Goal: Transaction & Acquisition: Purchase product/service

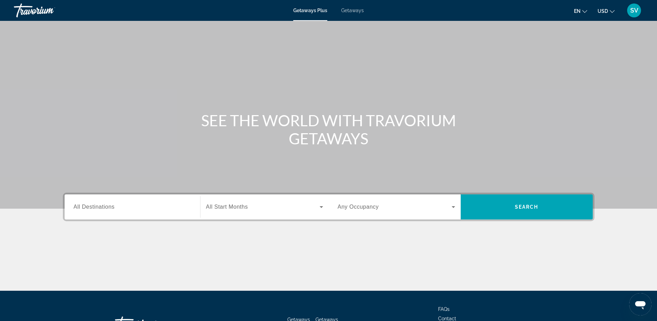
click at [355, 10] on span "Getaways" at bounding box center [352, 11] width 23 height 6
click at [95, 209] on span "All Destinations" at bounding box center [94, 207] width 41 height 6
click at [95, 209] on input "Destination All Destinations" at bounding box center [133, 207] width 118 height 8
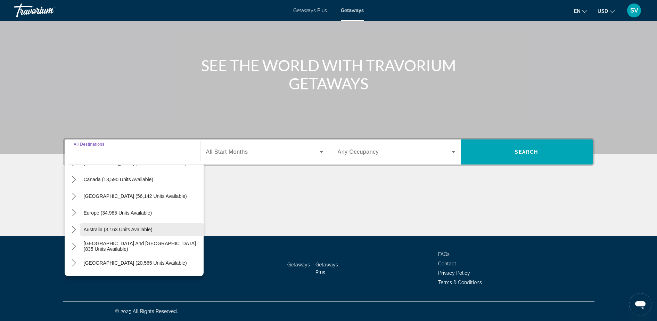
scroll to position [26, 0]
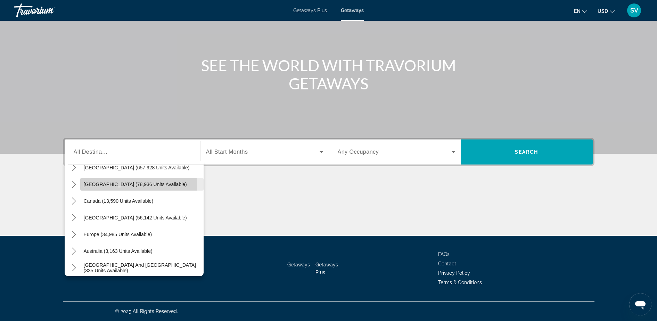
click at [115, 185] on span "Mexico (78,936 units available)" at bounding box center [135, 184] width 103 height 6
type input "**********"
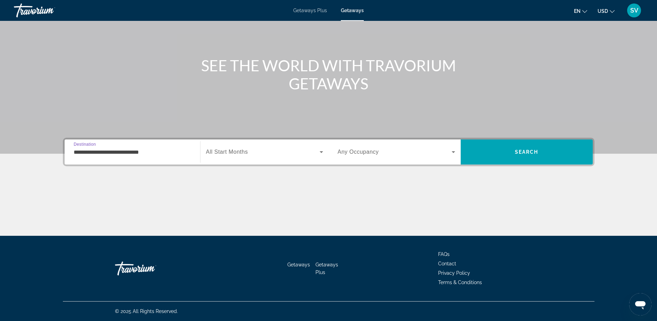
click at [227, 153] on span "All Start Months" at bounding box center [227, 152] width 42 height 6
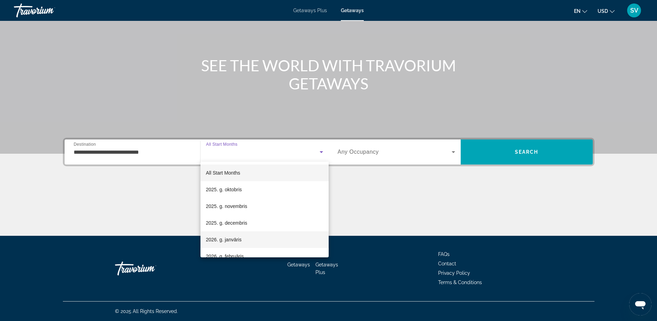
click at [233, 237] on span "2026. g. janvāris" at bounding box center [224, 239] width 36 height 8
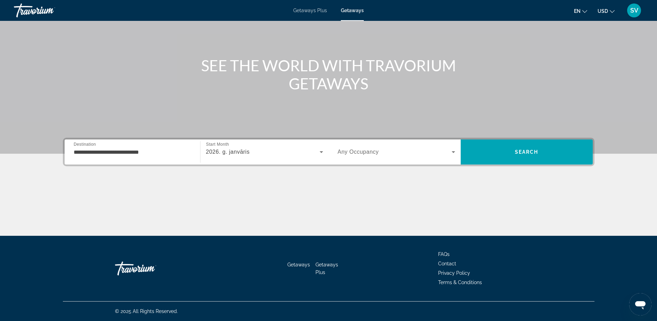
click at [367, 153] on span "Any Occupancy" at bounding box center [358, 152] width 41 height 6
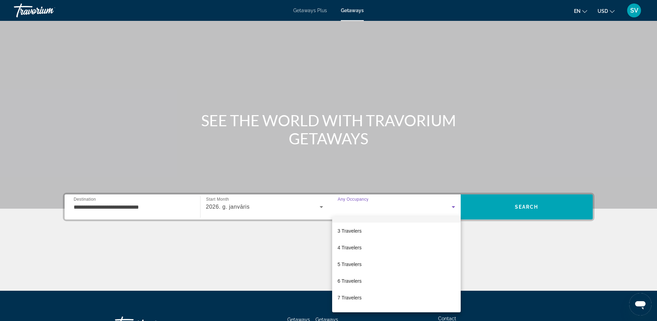
scroll to position [43, 0]
click at [357, 233] on span "4 Travelers" at bounding box center [350, 234] width 24 height 8
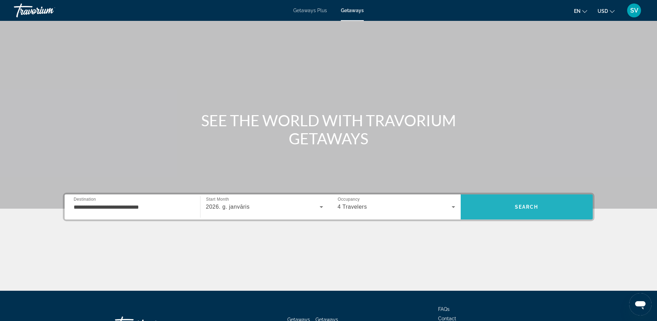
click at [497, 205] on span "Search" at bounding box center [527, 207] width 132 height 17
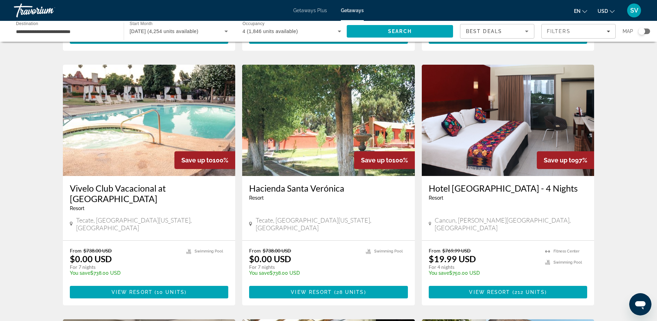
scroll to position [261, 0]
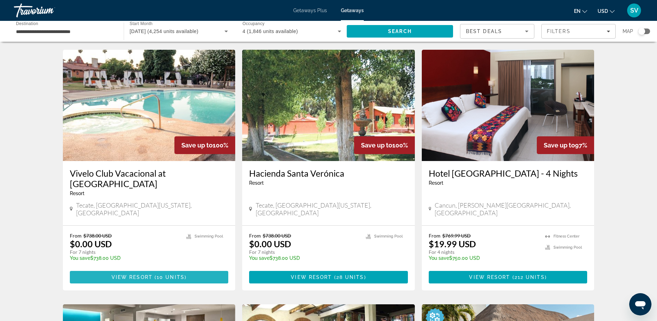
click at [122, 269] on span "Main content" at bounding box center [149, 277] width 159 height 17
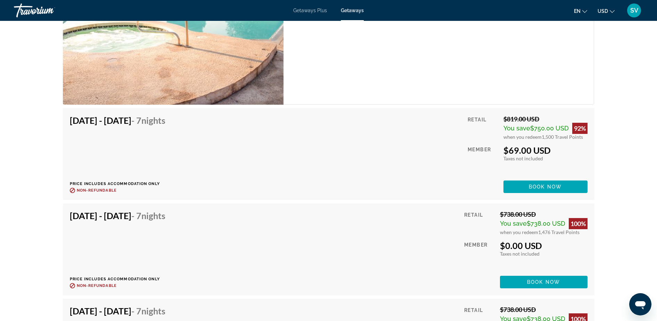
scroll to position [1086, 0]
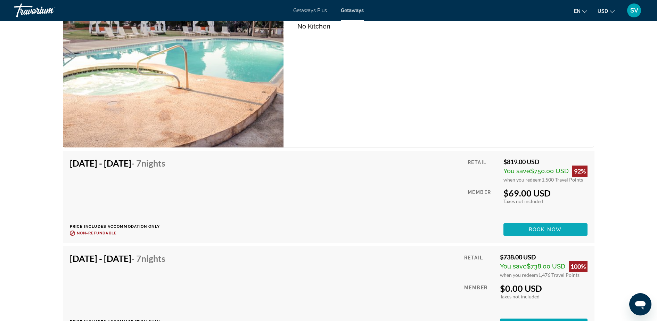
click at [553, 227] on span "Book now" at bounding box center [545, 230] width 33 height 6
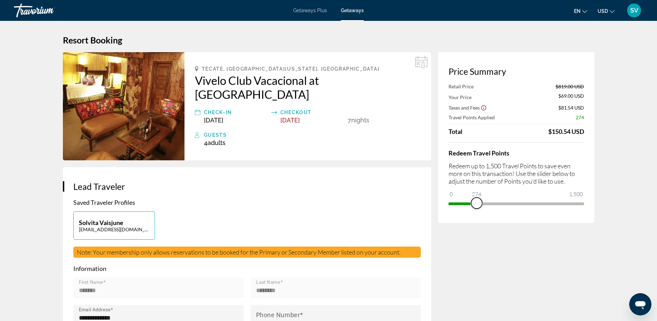
drag, startPoint x: 566, startPoint y: 189, endPoint x: 478, endPoint y: 200, distance: 87.9
click at [478, 200] on span "ngx-slider" at bounding box center [476, 202] width 11 height 11
drag, startPoint x: 479, startPoint y: 203, endPoint x: 501, endPoint y: 211, distance: 23.4
click at [501, 211] on div "Price Summary Retail Price $819.00 USD Your Price $673.50 USD Taxes and Fees $1…" at bounding box center [516, 137] width 156 height 171
drag, startPoint x: 506, startPoint y: 200, endPoint x: 518, endPoint y: 206, distance: 14.2
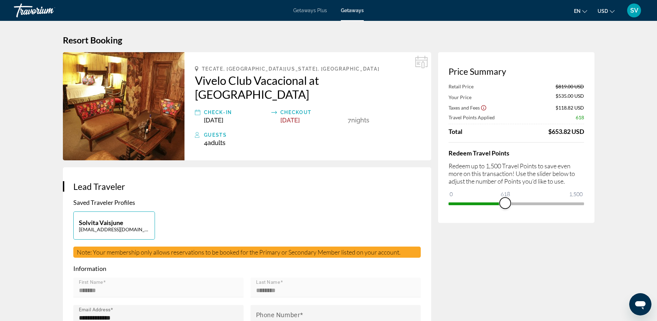
click at [511, 206] on span "ngx-slider" at bounding box center [505, 202] width 11 height 11
drag, startPoint x: 540, startPoint y: 207, endPoint x: 545, endPoint y: 209, distance: 5.3
click at [545, 209] on div "Redeem Travel Points Redeem up to 1,500 Travel Points to save even more on this…" at bounding box center [517, 175] width 136 height 67
drag, startPoint x: 548, startPoint y: 203, endPoint x: 611, endPoint y: 198, distance: 63.1
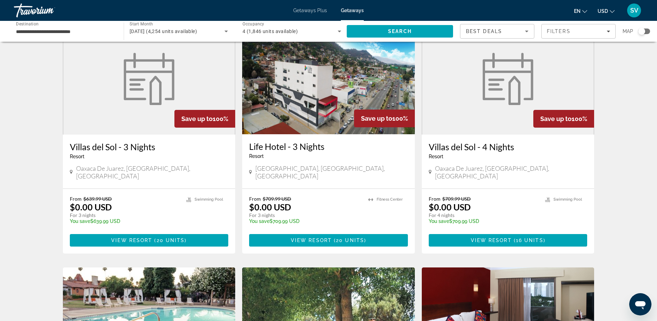
scroll to position [43, 0]
click at [41, 27] on input "**********" at bounding box center [65, 31] width 99 height 8
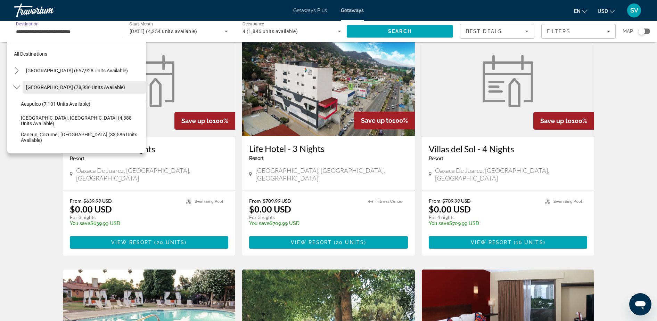
scroll to position [0, 0]
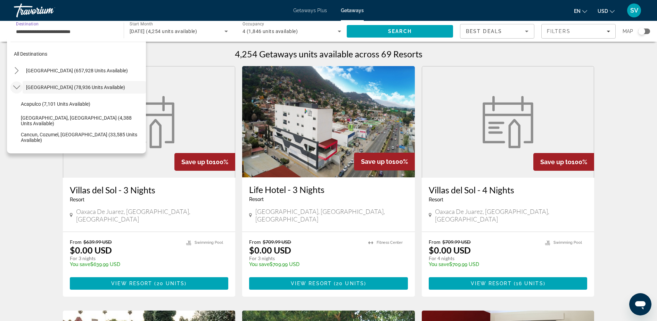
click at [18, 87] on icon "Toggle Mexico (78,936 units available) submenu" at bounding box center [16, 87] width 7 height 7
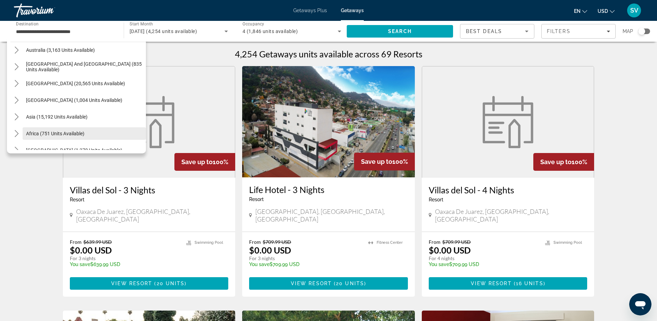
scroll to position [113, 0]
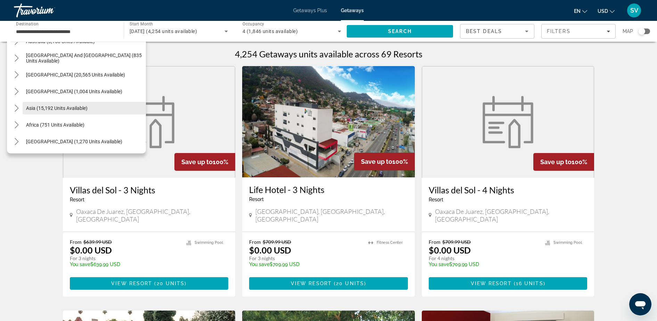
click at [45, 106] on span "Asia (15,192 units available)" at bounding box center [57, 108] width 62 height 6
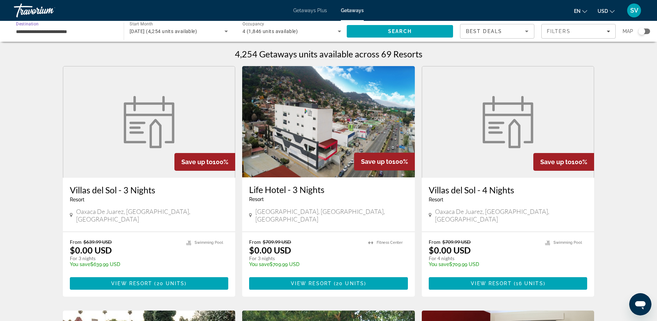
click at [90, 27] on input "**********" at bounding box center [65, 31] width 99 height 8
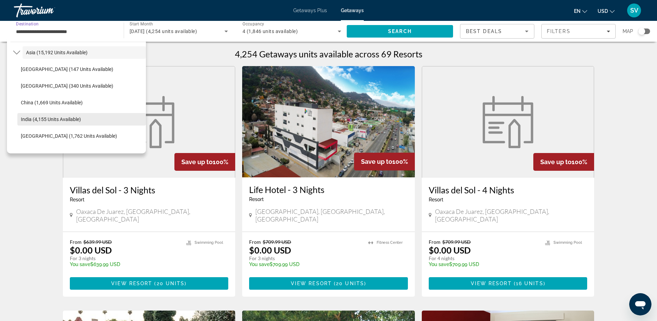
scroll to position [212, 0]
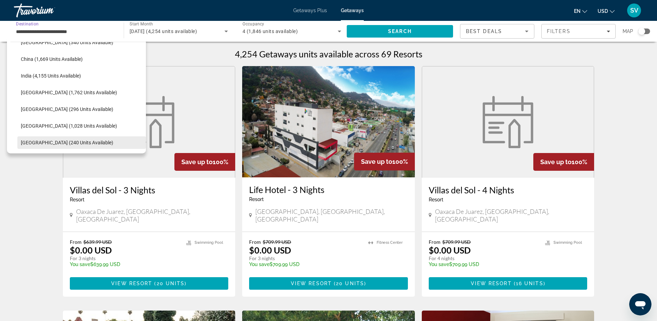
click at [34, 137] on span "Select destination: Maldives (240 units available)" at bounding box center [81, 142] width 129 height 17
type input "**********"
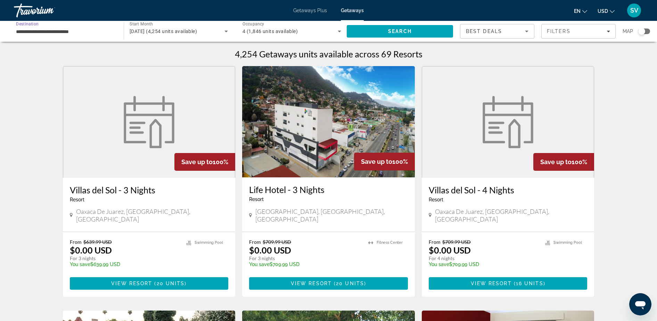
click at [161, 35] on div "January 2026 (4,254 units available)" at bounding box center [177, 31] width 95 height 8
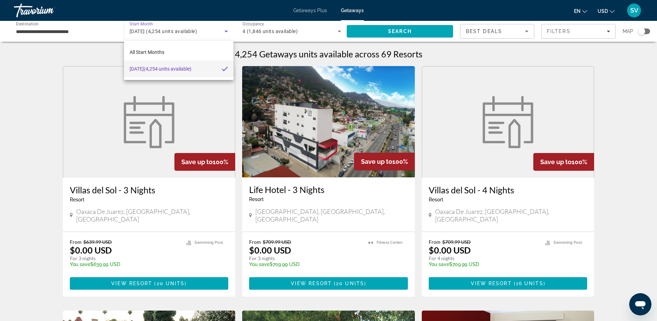
click at [283, 29] on div at bounding box center [328, 160] width 657 height 321
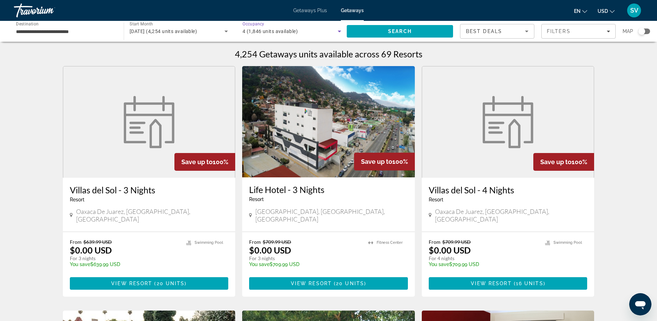
click at [339, 32] on icon "Search widget" at bounding box center [339, 31] width 8 height 8
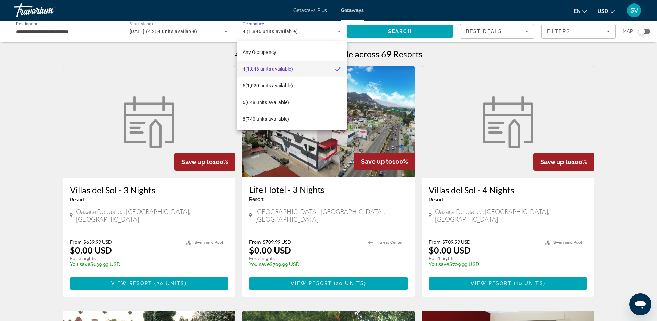
click at [292, 65] on span "4 (1,846 units available)" at bounding box center [268, 69] width 50 height 8
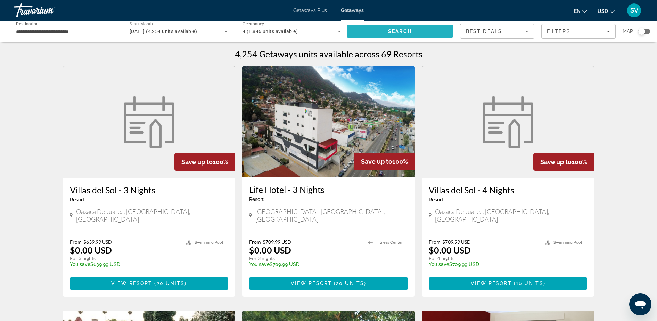
click at [378, 25] on span "Search" at bounding box center [400, 31] width 106 height 17
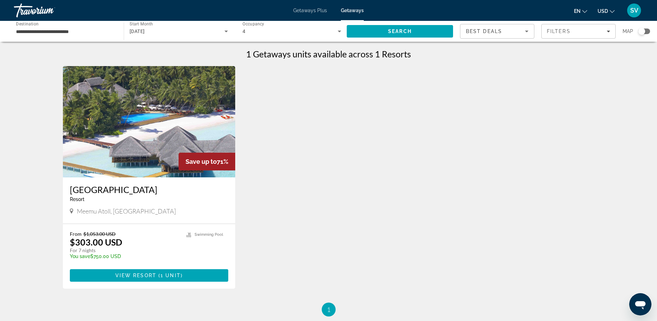
click at [126, 136] on img "Main content" at bounding box center [149, 121] width 173 height 111
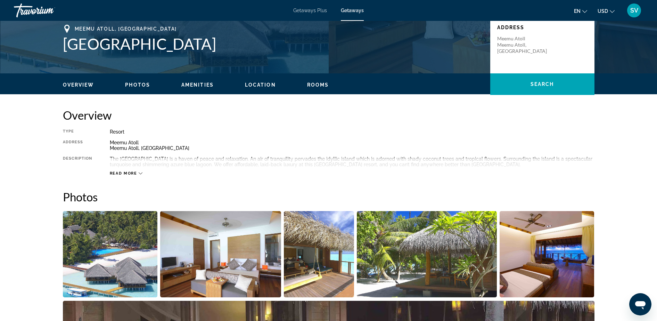
scroll to position [202, 0]
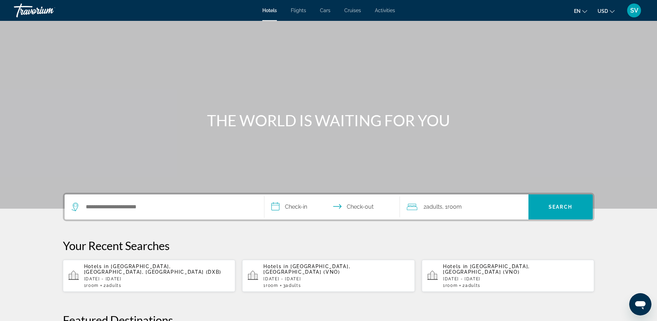
click at [636, 8] on span "SV" at bounding box center [635, 10] width 8 height 7
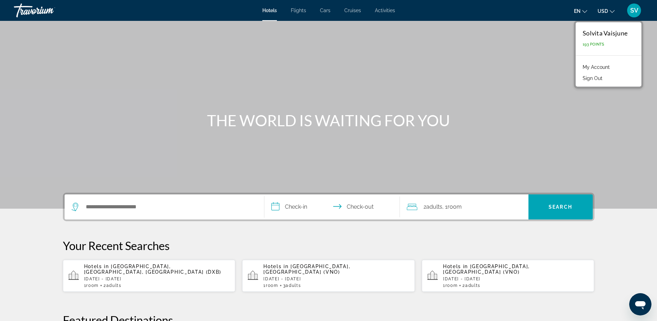
click at [601, 66] on link "My Account" at bounding box center [597, 67] width 34 height 9
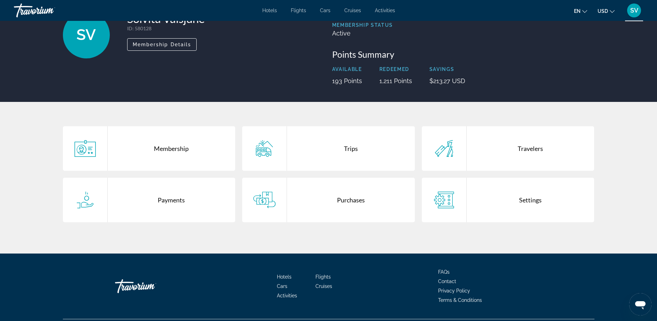
scroll to position [71, 0]
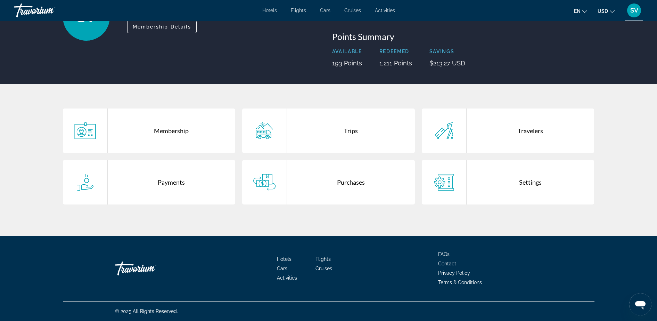
click at [349, 125] on div "Trips" at bounding box center [351, 130] width 128 height 45
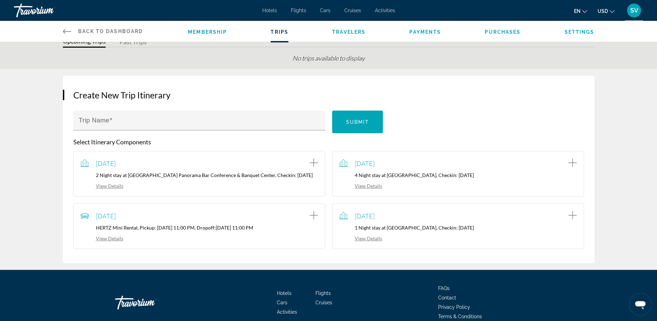
scroll to position [43, 0]
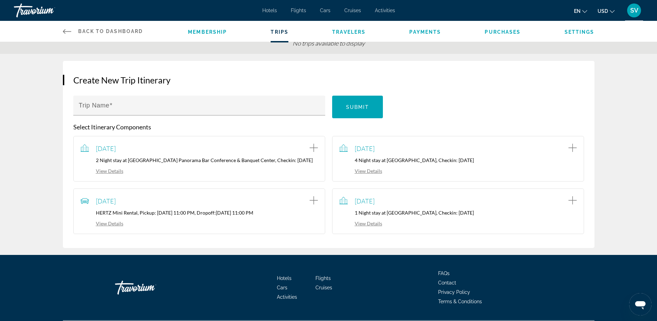
click at [367, 226] on link "View Details" at bounding box center [361, 223] width 43 height 6
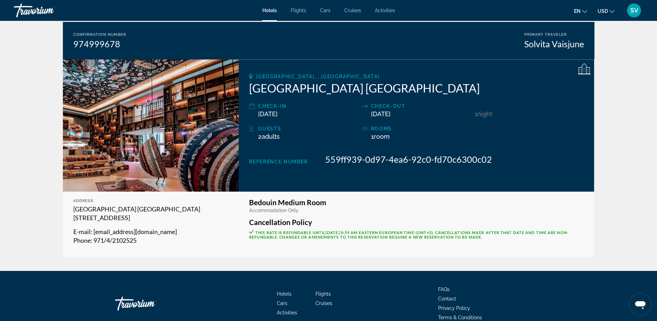
scroll to position [43, 0]
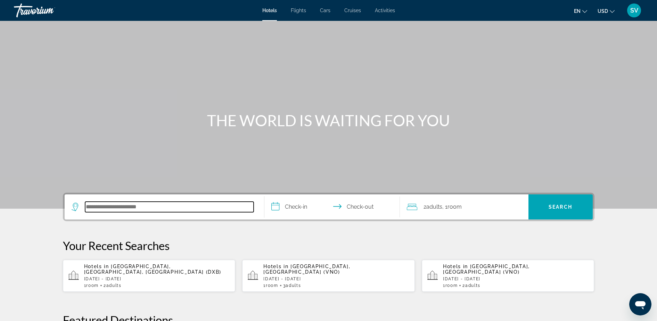
click at [95, 210] on input "Search hotel destination" at bounding box center [169, 207] width 169 height 10
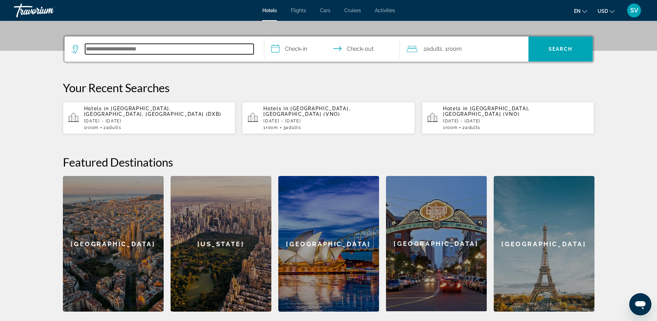
scroll to position [170, 0]
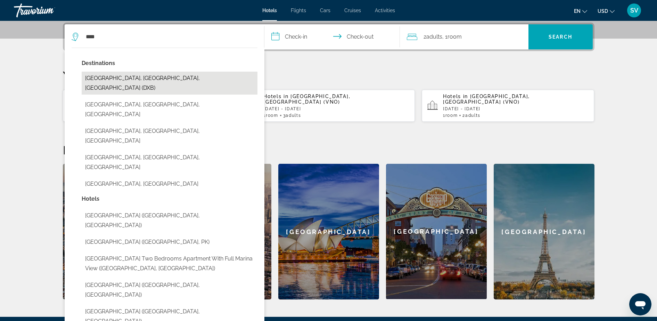
click at [120, 79] on button "[GEOGRAPHIC_DATA], [GEOGRAPHIC_DATA], [GEOGRAPHIC_DATA] (DXB)" at bounding box center [170, 83] width 176 height 23
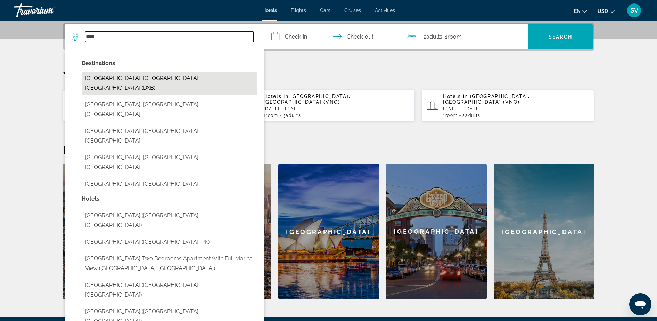
type input "**********"
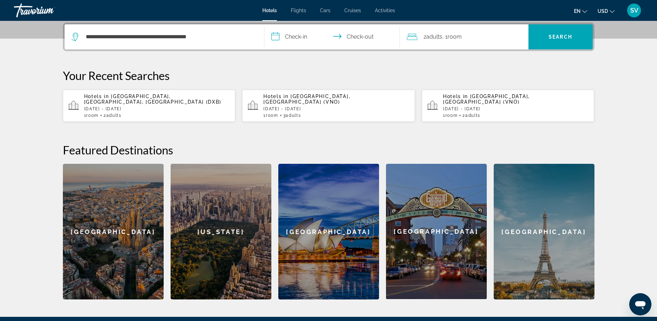
click at [302, 34] on input "**********" at bounding box center [334, 37] width 138 height 27
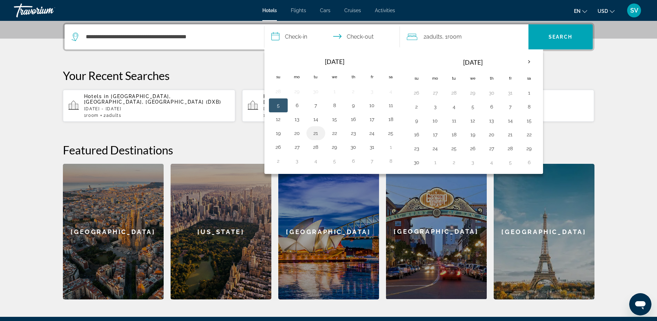
click at [314, 131] on button "21" at bounding box center [315, 133] width 11 height 10
click at [337, 130] on button "22" at bounding box center [334, 133] width 11 height 10
type input "**********"
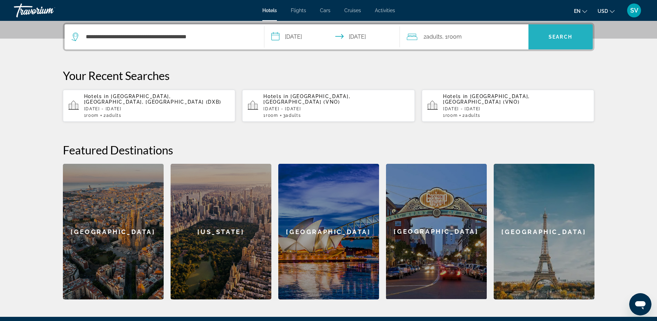
click at [557, 38] on span "Search" at bounding box center [561, 37] width 24 height 6
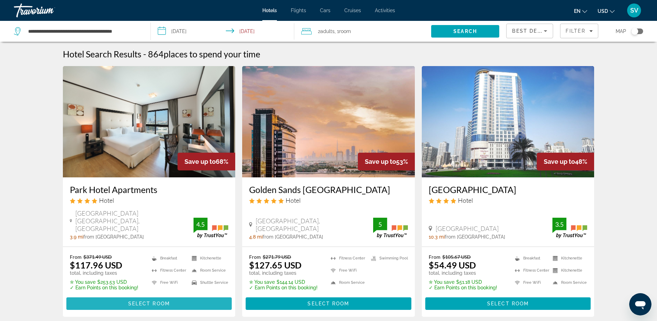
click at [140, 301] on span "Select Room" at bounding box center [149, 304] width 42 height 6
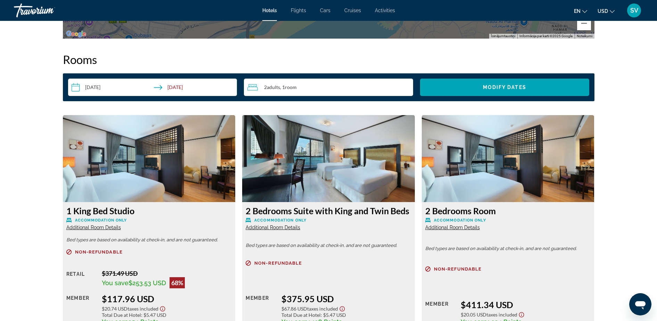
scroll to position [826, 0]
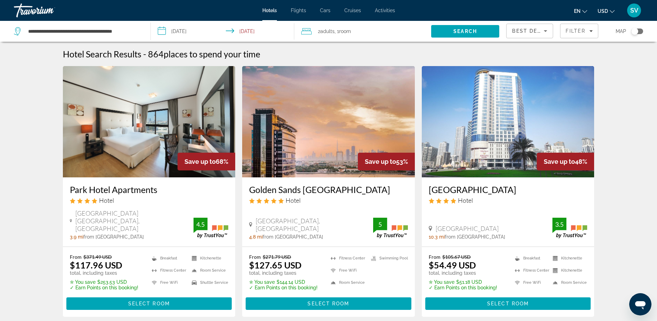
click at [294, 14] on div "Hotels Flights Cars Cruises Activities Hotels Flights Cars Cruises Activities e…" at bounding box center [328, 10] width 657 height 18
click at [297, 7] on div "Hotels Flights Cars Cruises Activities Hotels Flights Cars Cruises Activities e…" at bounding box center [328, 10] width 657 height 18
click at [297, 9] on span "Flights" at bounding box center [298, 11] width 15 height 6
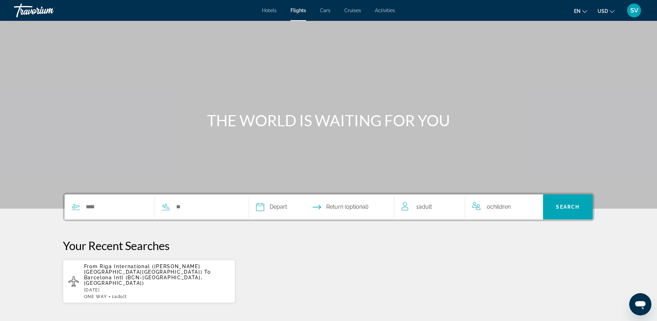
click at [322, 12] on span "Cars" at bounding box center [325, 11] width 10 height 6
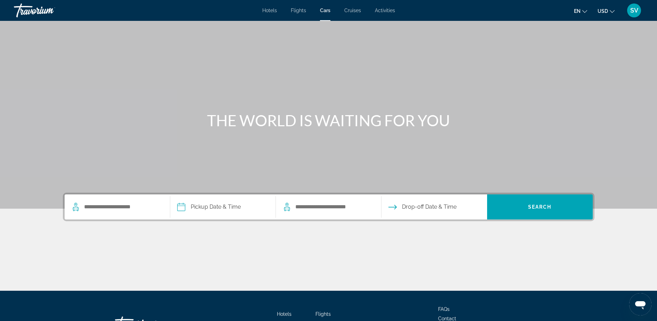
click at [354, 8] on span "Cruises" at bounding box center [353, 11] width 17 height 6
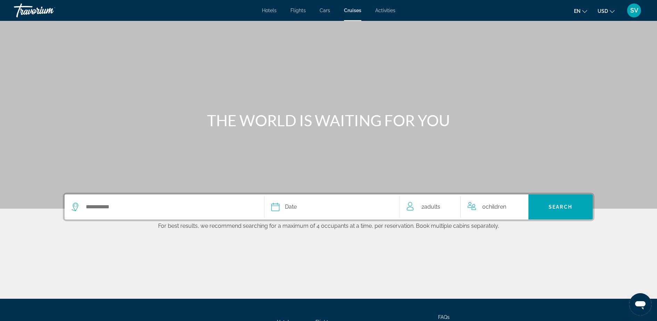
click at [387, 9] on span "Activities" at bounding box center [385, 11] width 20 height 6
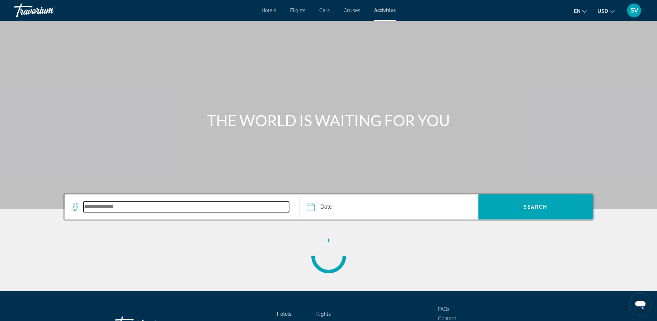
click at [116, 209] on input "Search destination" at bounding box center [186, 207] width 206 height 10
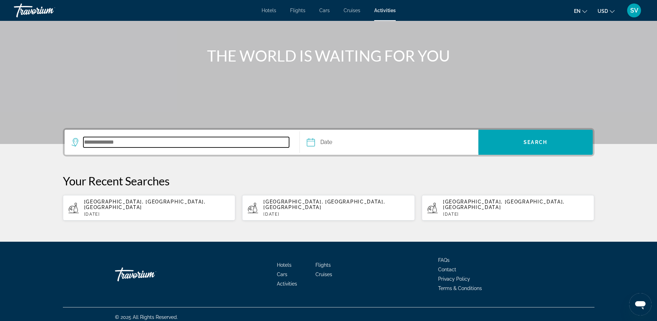
scroll to position [65, 0]
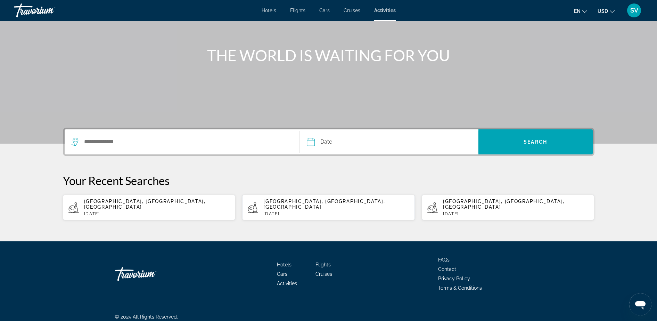
click at [584, 11] on icon "Change language" at bounding box center [585, 11] width 5 height 5
click at [485, 6] on div "en English Español Français Italiano Português русский USD USD ($) MXN (Mex$) C…" at bounding box center [523, 10] width 241 height 15
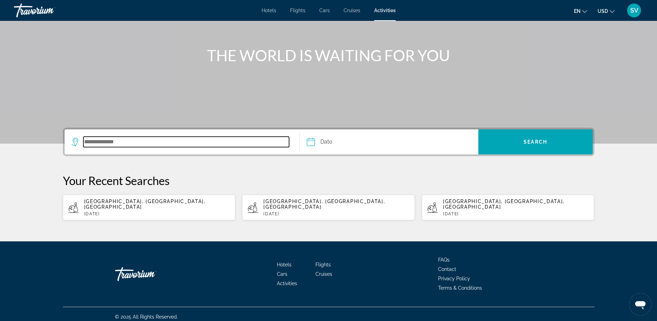
click at [132, 142] on input "Search destination" at bounding box center [186, 142] width 206 height 10
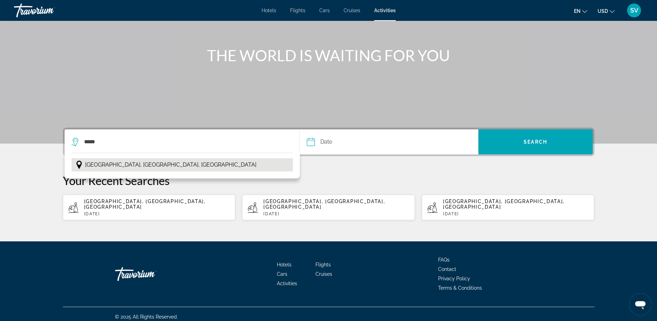
click at [121, 163] on span "[GEOGRAPHIC_DATA], [GEOGRAPHIC_DATA], [GEOGRAPHIC_DATA]" at bounding box center [170, 165] width 171 height 10
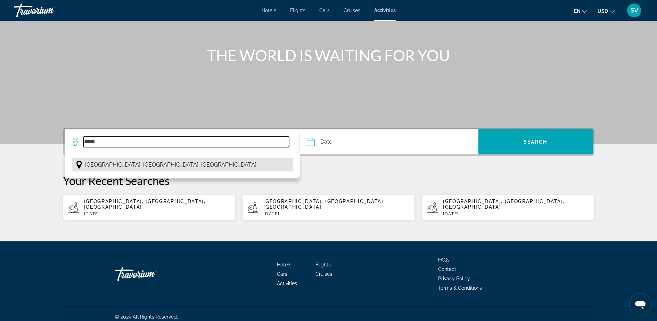
type input "**********"
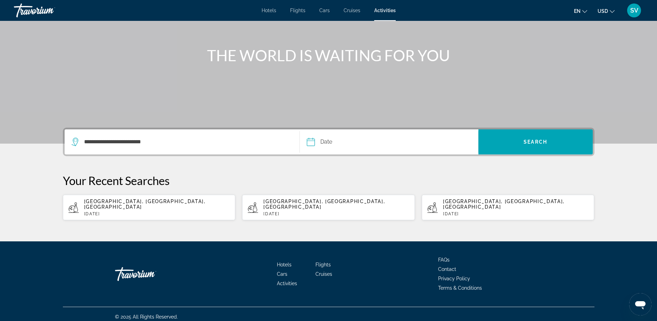
click at [340, 144] on input "Date" at bounding box center [349, 142] width 88 height 27
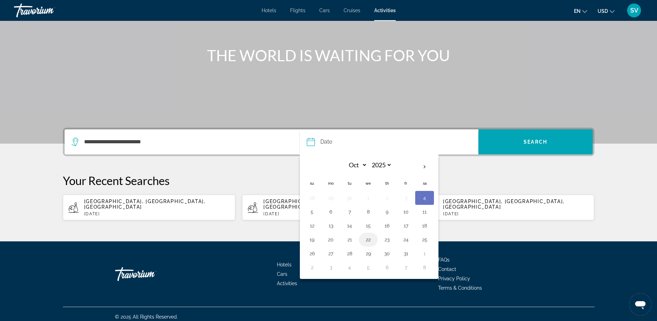
click at [369, 239] on button "22" at bounding box center [368, 240] width 11 height 10
type input "**********"
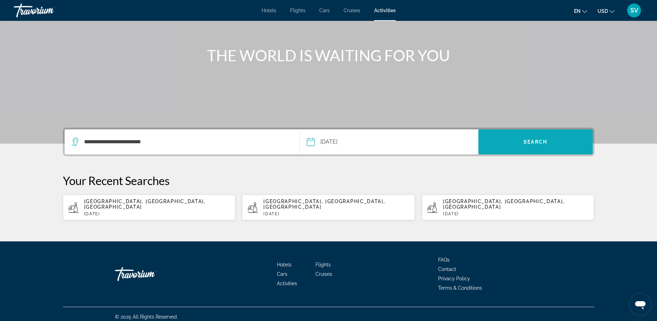
click at [544, 146] on span "Search" at bounding box center [536, 142] width 114 height 17
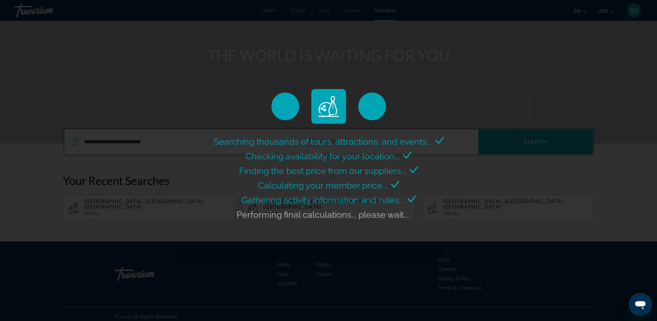
scroll to position [0, 0]
